Goal: Transaction & Acquisition: Purchase product/service

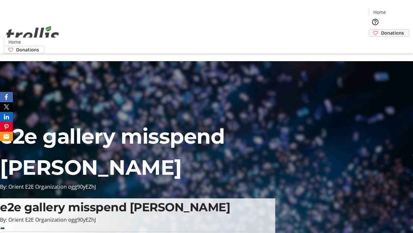
click at [382, 29] on span "Donations" at bounding box center [393, 32] width 23 height 7
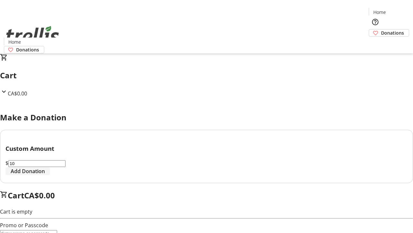
click at [45, 175] on span "Add Donation" at bounding box center [28, 171] width 34 height 8
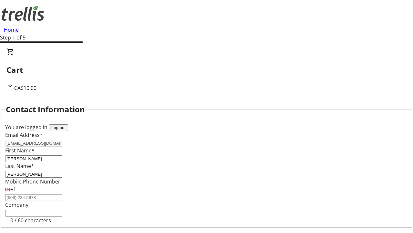
select select "CA"
type input "[STREET_ADDRESS][PERSON_NAME]"
type input "Kelowna"
select select "BC"
type input "Kelowna"
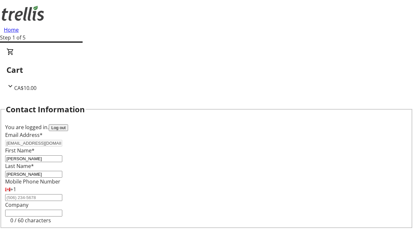
type input "V1Y 0C2"
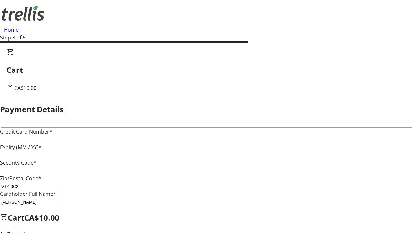
type input "V1Y 0C2"
